Goal: Task Accomplishment & Management: Complete application form

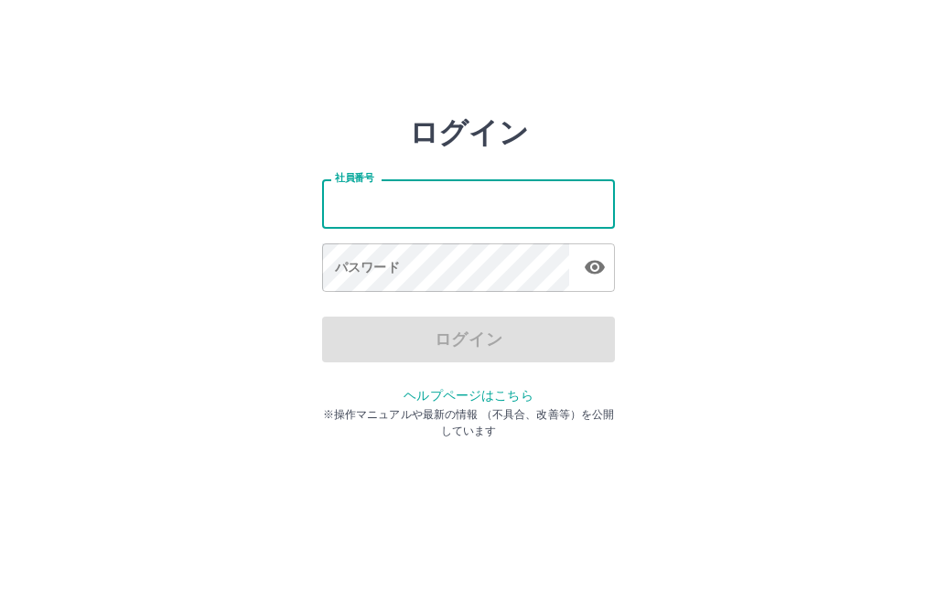
scroll to position [90, 0]
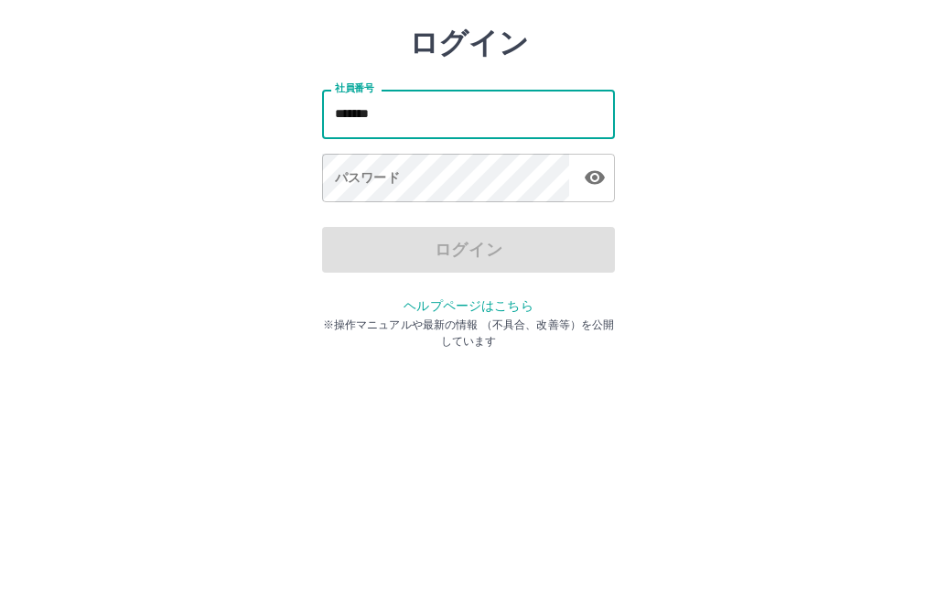
type input "*******"
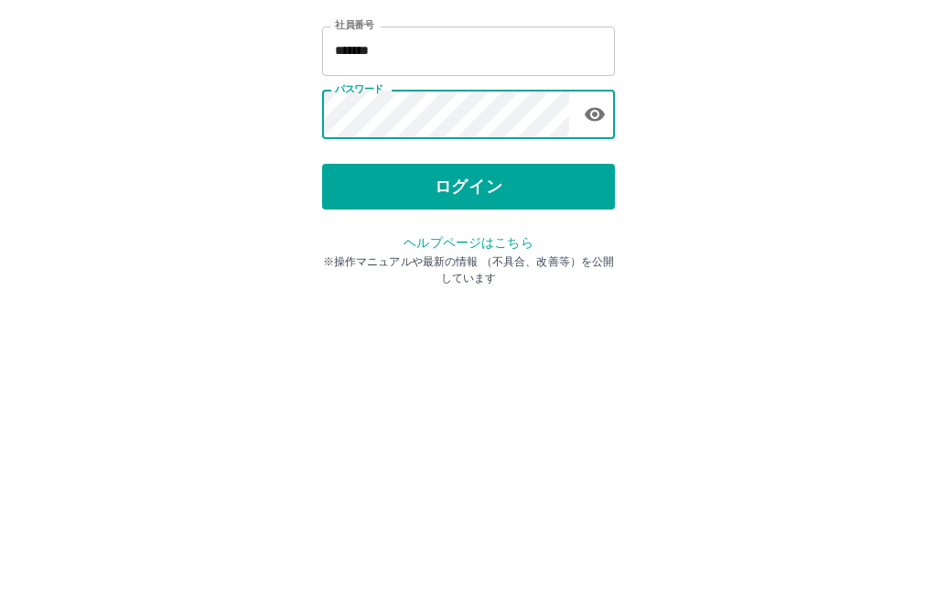
click at [494, 317] on button "ログイン" at bounding box center [468, 340] width 293 height 46
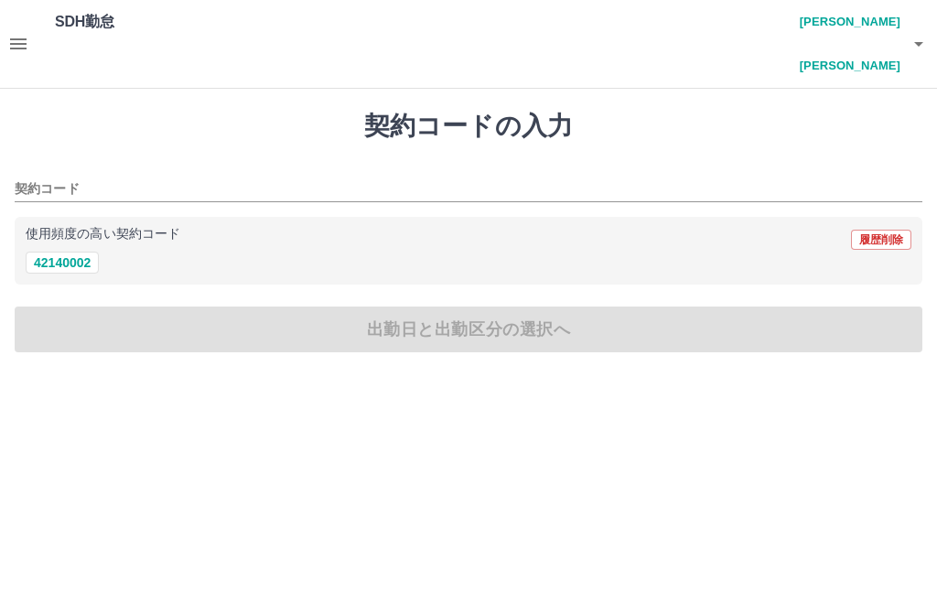
click at [54, 252] on button "42140002" at bounding box center [62, 263] width 73 height 22
type input "********"
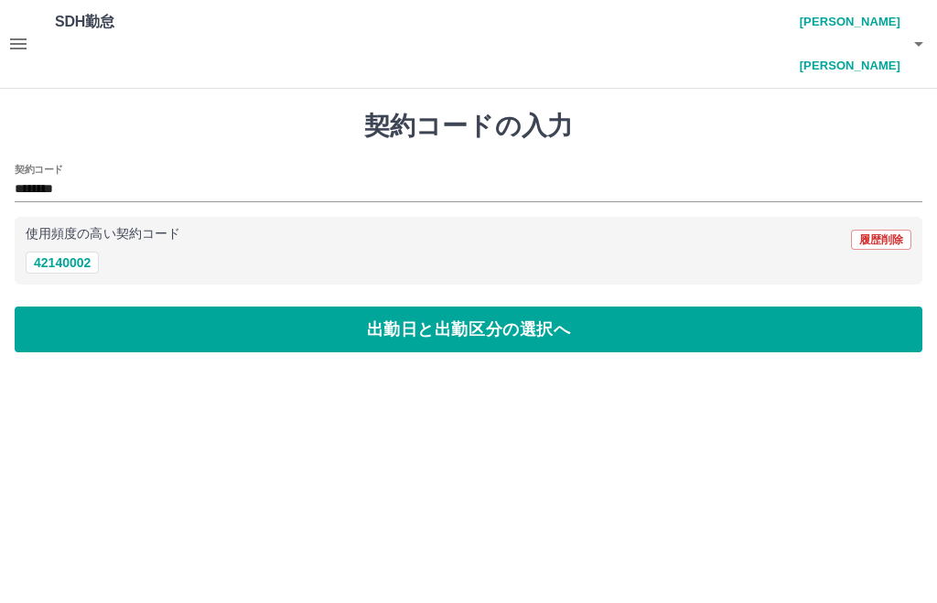
click at [59, 306] on button "出勤日と出勤区分の選択へ" at bounding box center [468, 329] width 907 height 46
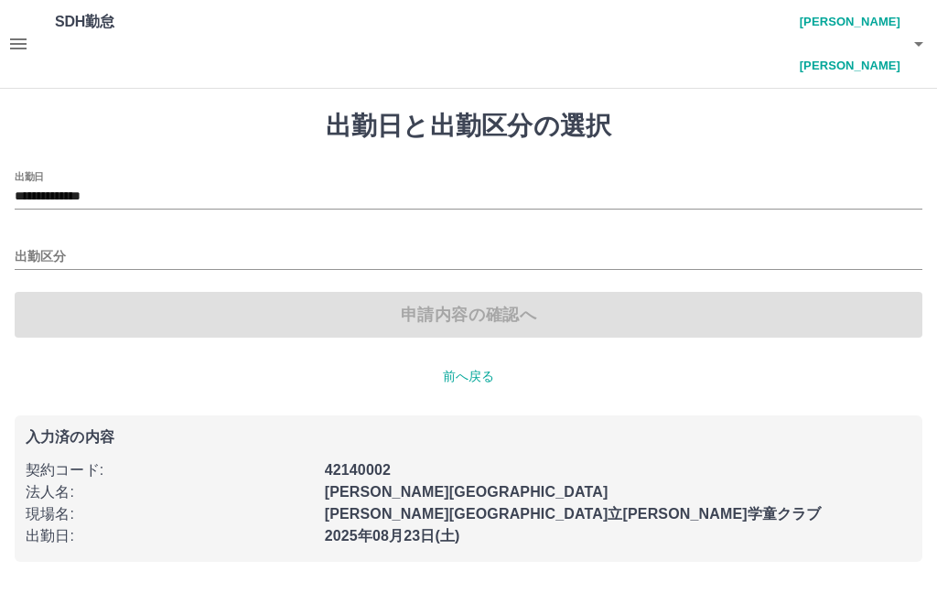
click at [45, 246] on input "出勤区分" at bounding box center [468, 257] width 907 height 23
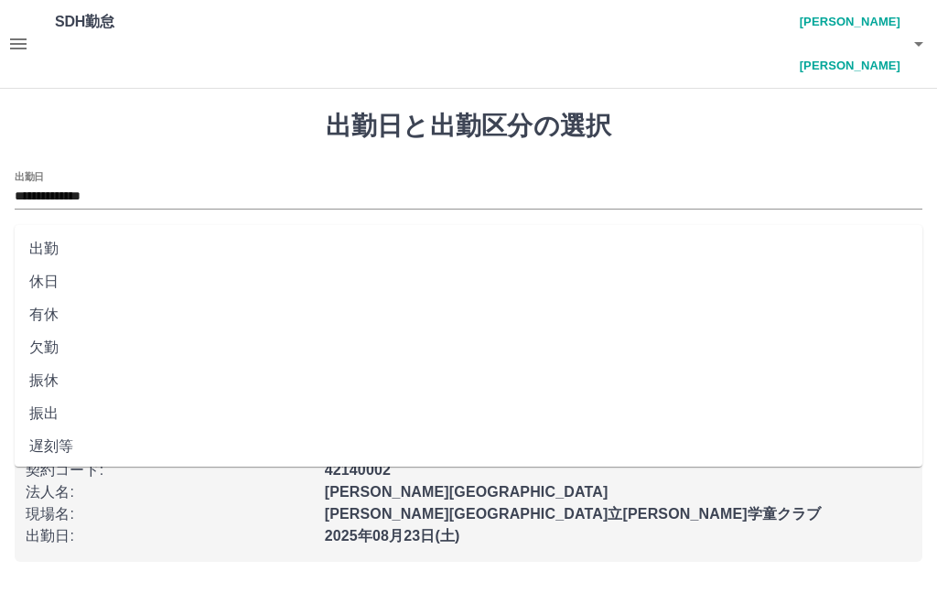
click at [37, 419] on li "振出" at bounding box center [468, 413] width 907 height 33
type input "**"
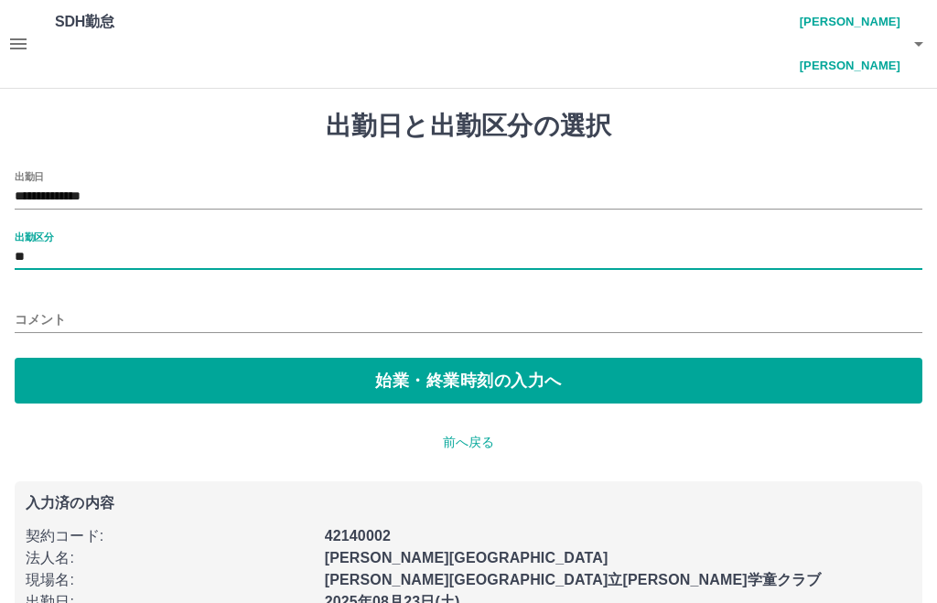
click at [92, 292] on div "コメント" at bounding box center [468, 314] width 907 height 44
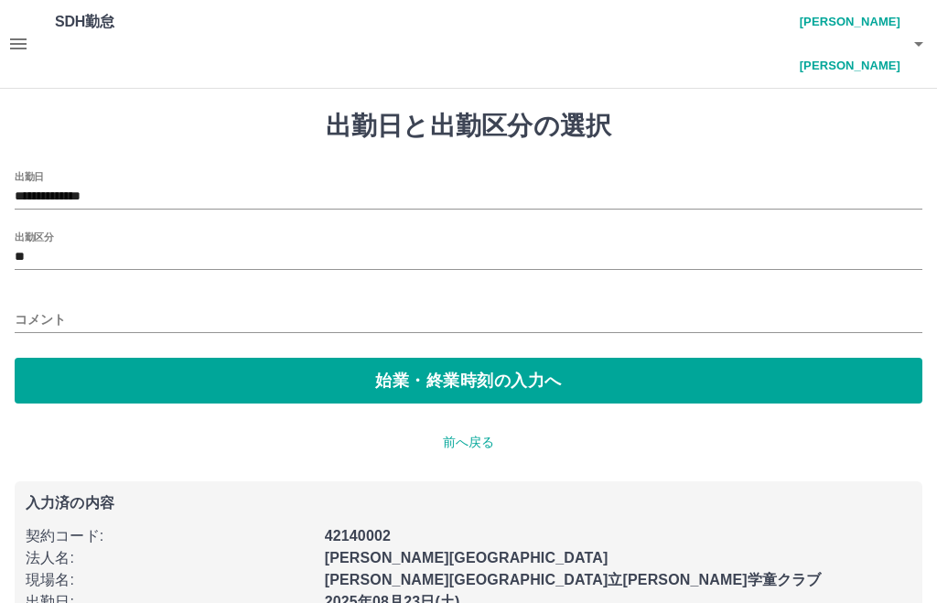
click at [84, 306] on input "コメント" at bounding box center [468, 319] width 907 height 27
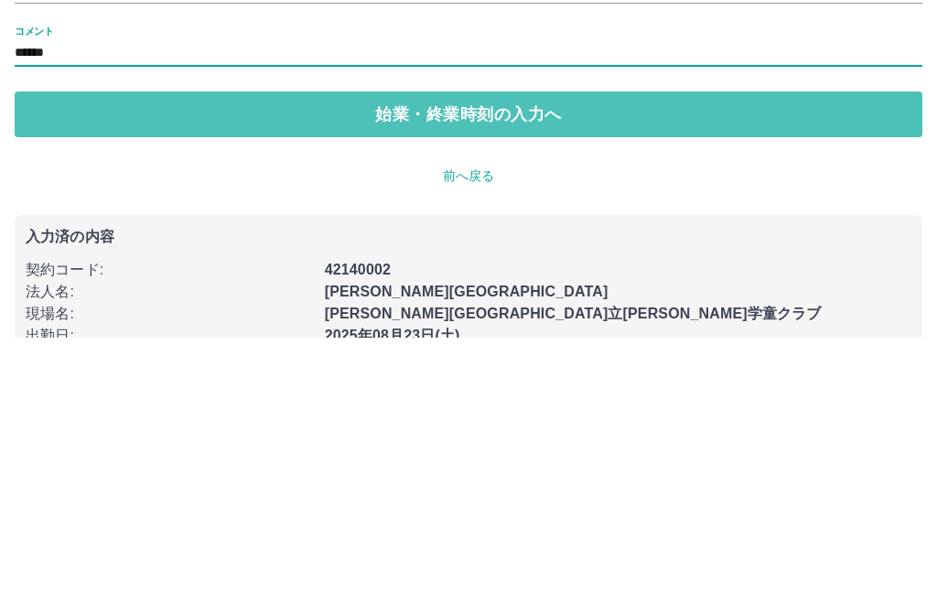
type input "******"
click at [647, 358] on button "始業・終業時刻の入力へ" at bounding box center [468, 381] width 907 height 46
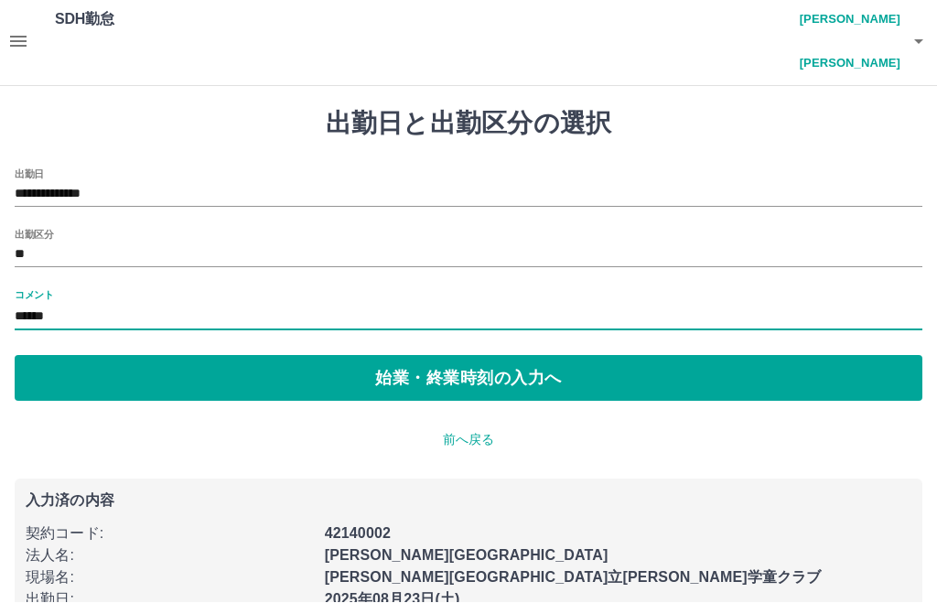
scroll to position [1, 0]
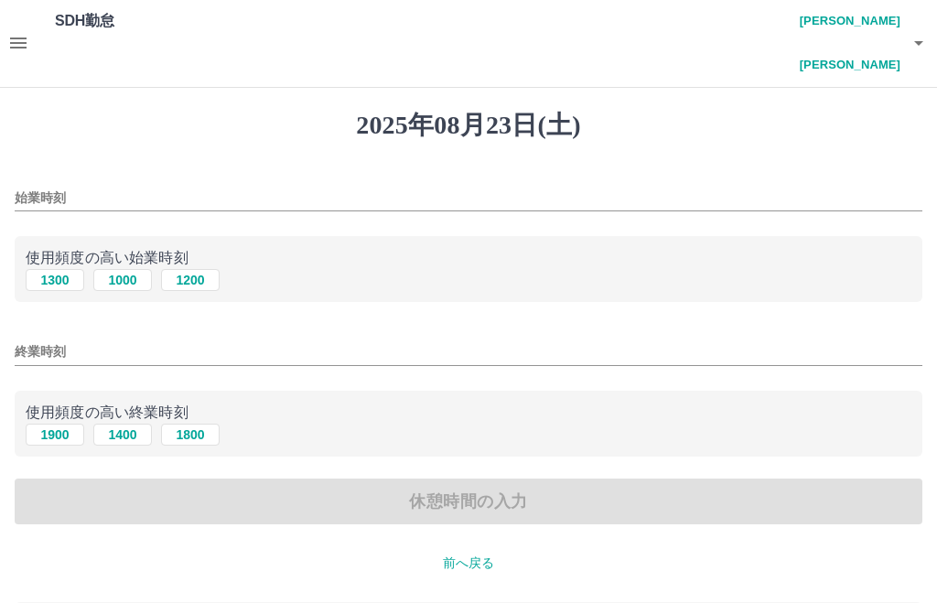
click at [97, 170] on div "始業時刻" at bounding box center [468, 192] width 907 height 44
click at [102, 185] on input "始業時刻" at bounding box center [468, 198] width 907 height 27
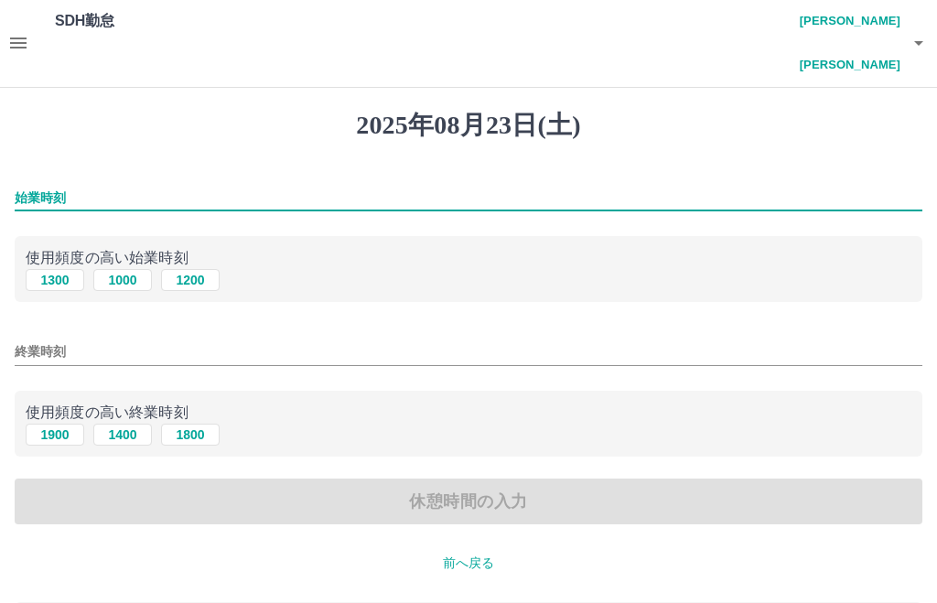
scroll to position [0, 0]
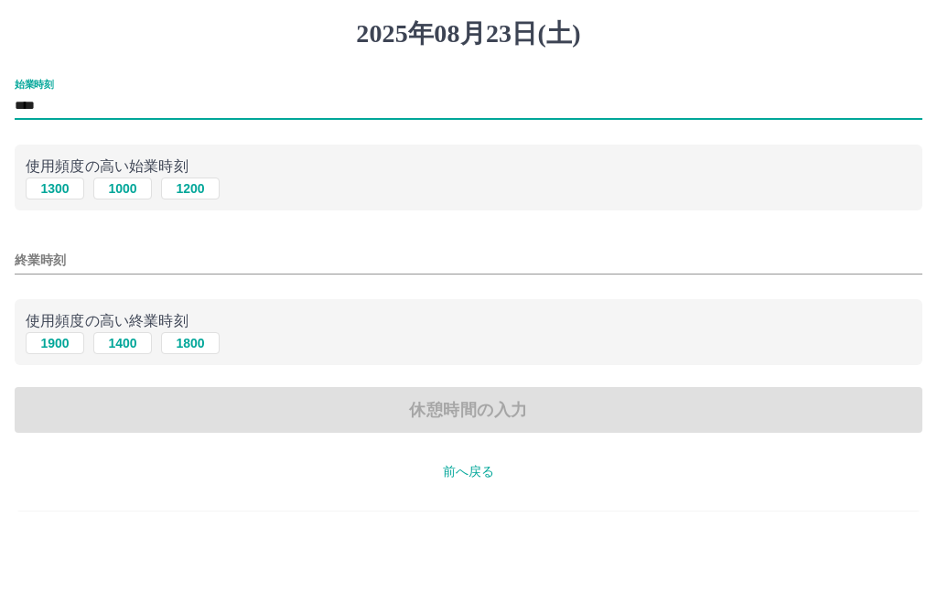
type input "****"
click at [84, 325] on div "終業時刻" at bounding box center [468, 347] width 907 height 44
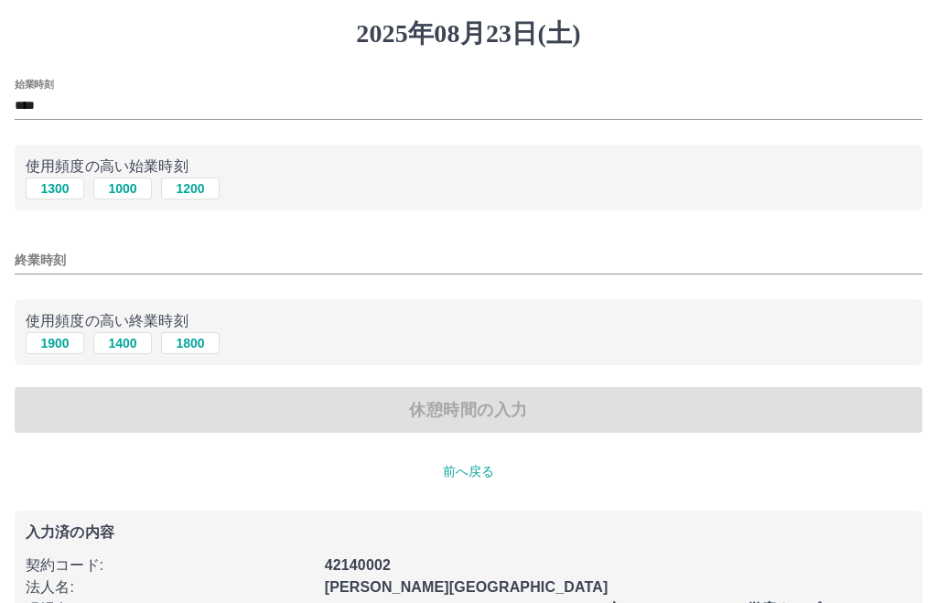
scroll to position [92, 0]
click at [93, 247] on input "終業時刻" at bounding box center [468, 260] width 907 height 27
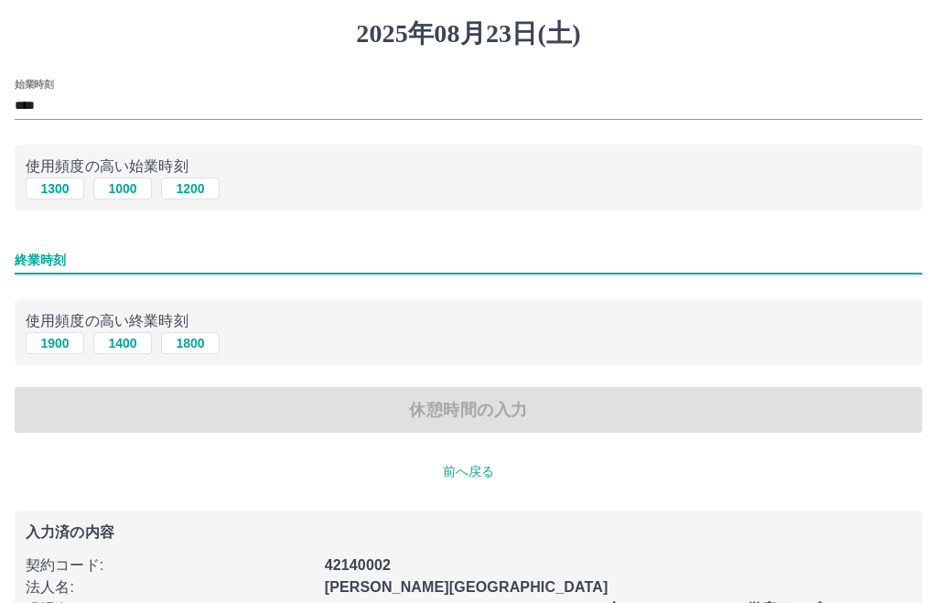
scroll to position [91, 0]
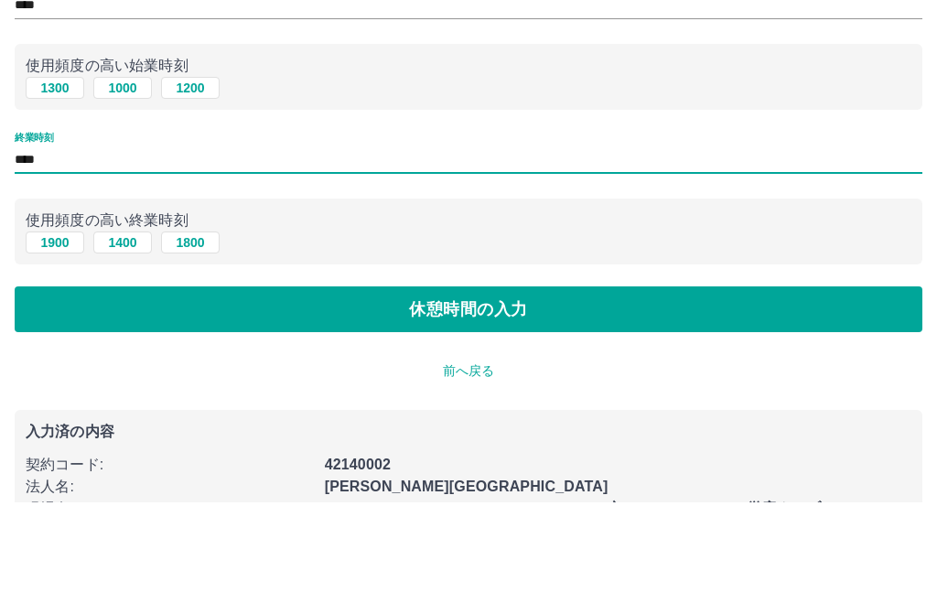
type input "****"
click at [618, 388] on button "休憩時間の入力" at bounding box center [468, 411] width 907 height 46
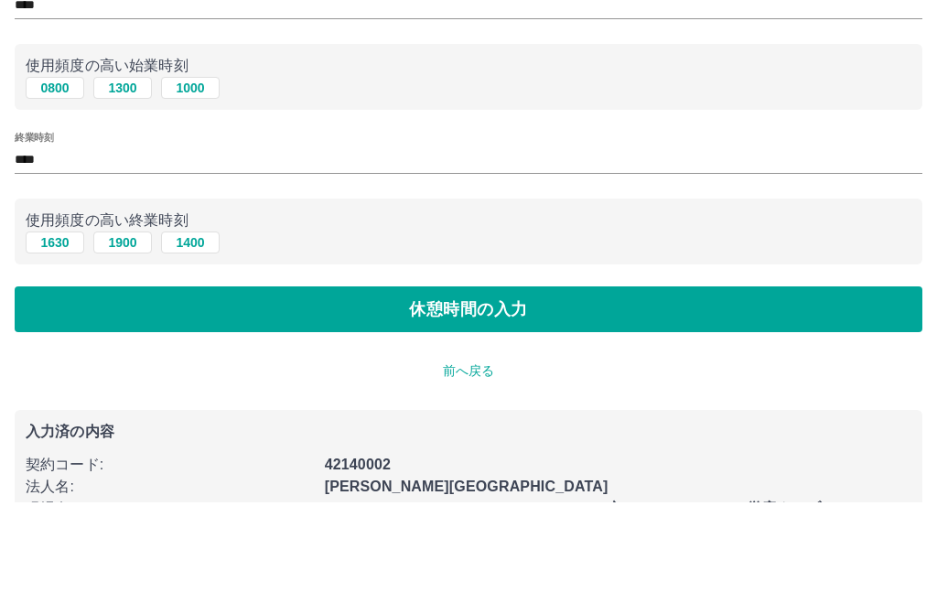
scroll to position [110, 0]
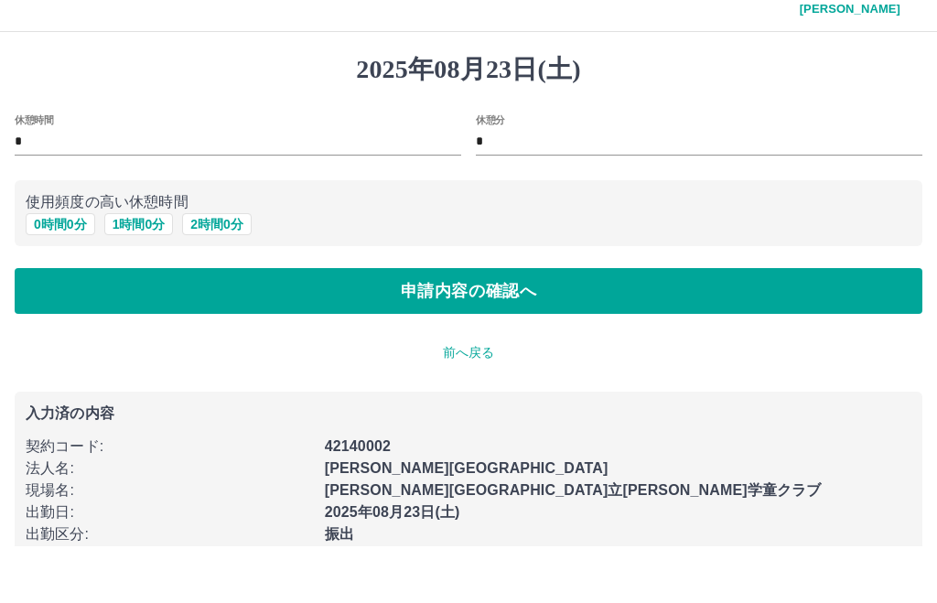
scroll to position [59, 0]
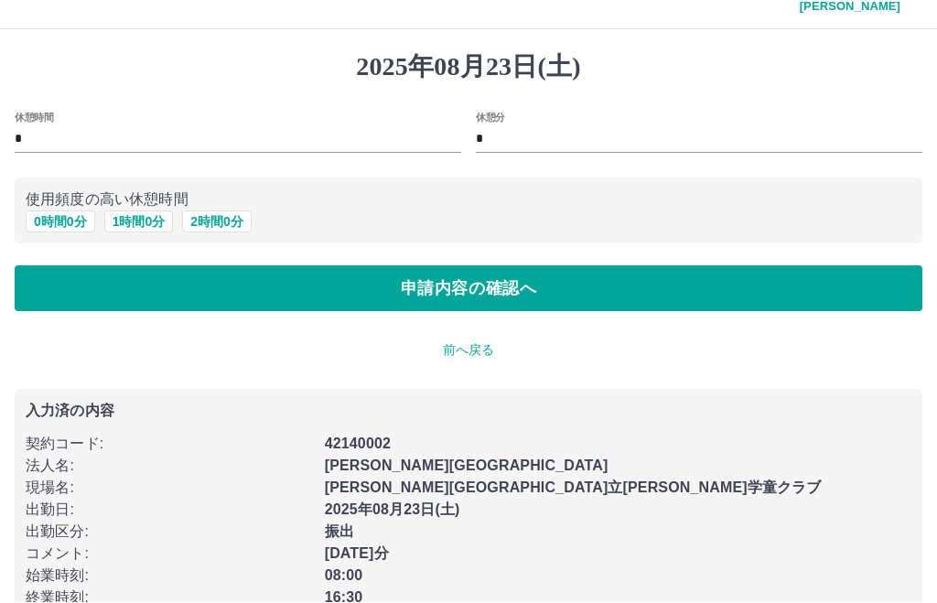
click at [120, 211] on button "1 時間 0 分" at bounding box center [139, 222] width 70 height 22
type input "*"
click at [630, 266] on button "申請内容の確認へ" at bounding box center [468, 289] width 907 height 46
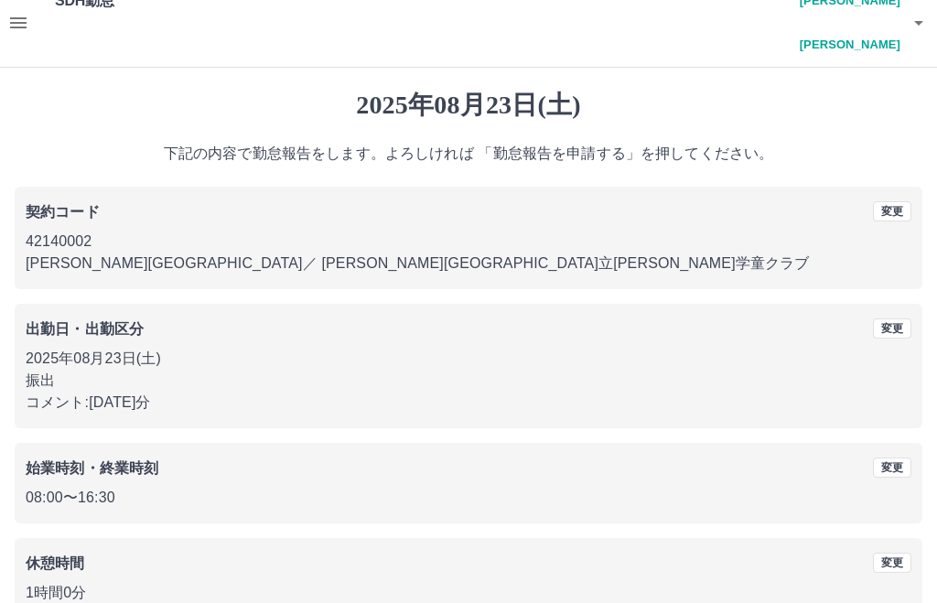
scroll to position [20, 0]
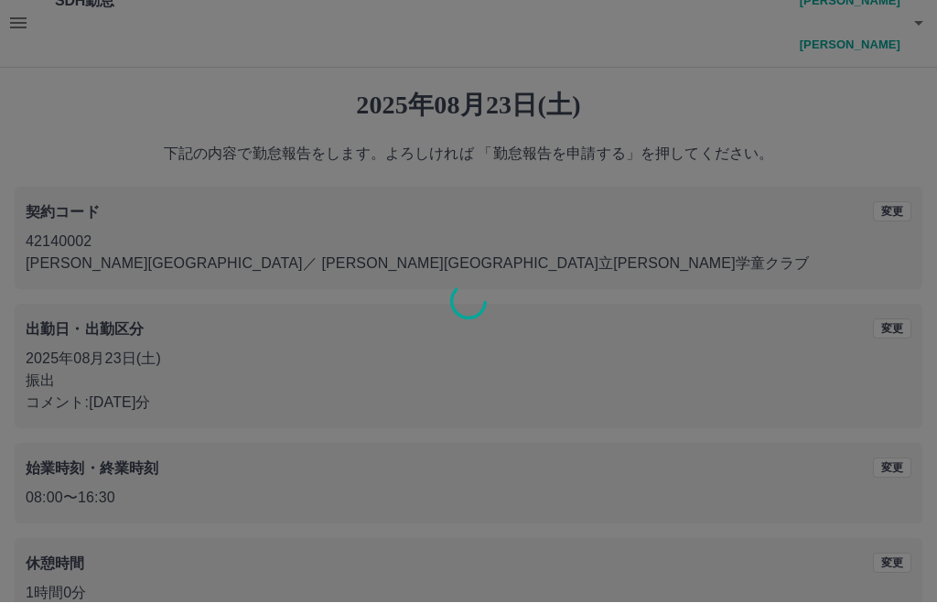
click at [606, 602] on div at bounding box center [468, 301] width 937 height 603
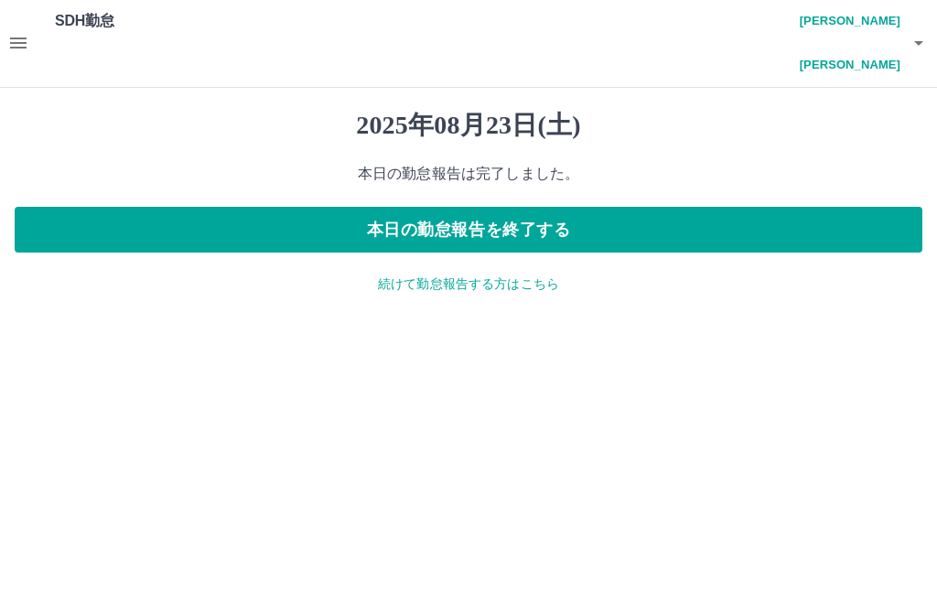
click at [605, 208] on button "本日の勤怠報告を終了する" at bounding box center [468, 231] width 907 height 46
